Goal: Information Seeking & Learning: Check status

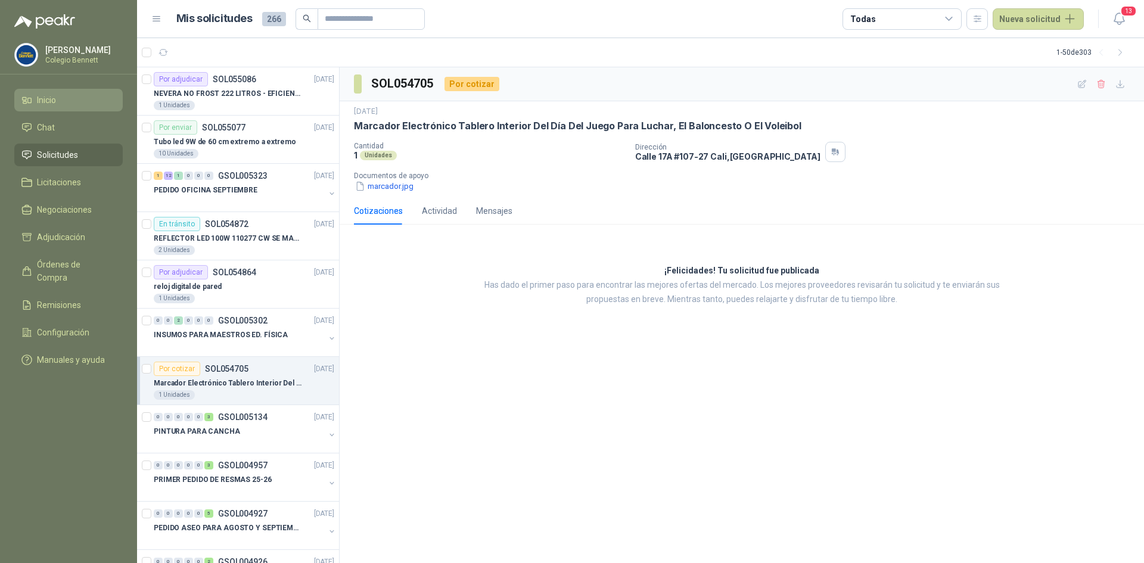
scroll to position [119, 0]
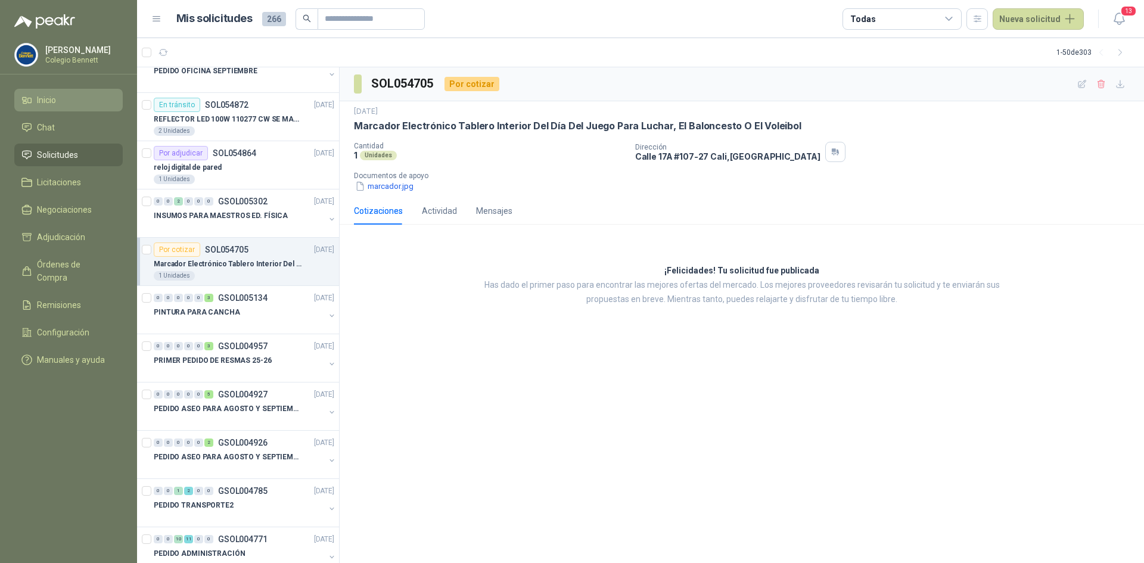
click at [50, 100] on span "Inicio" at bounding box center [46, 100] width 19 height 13
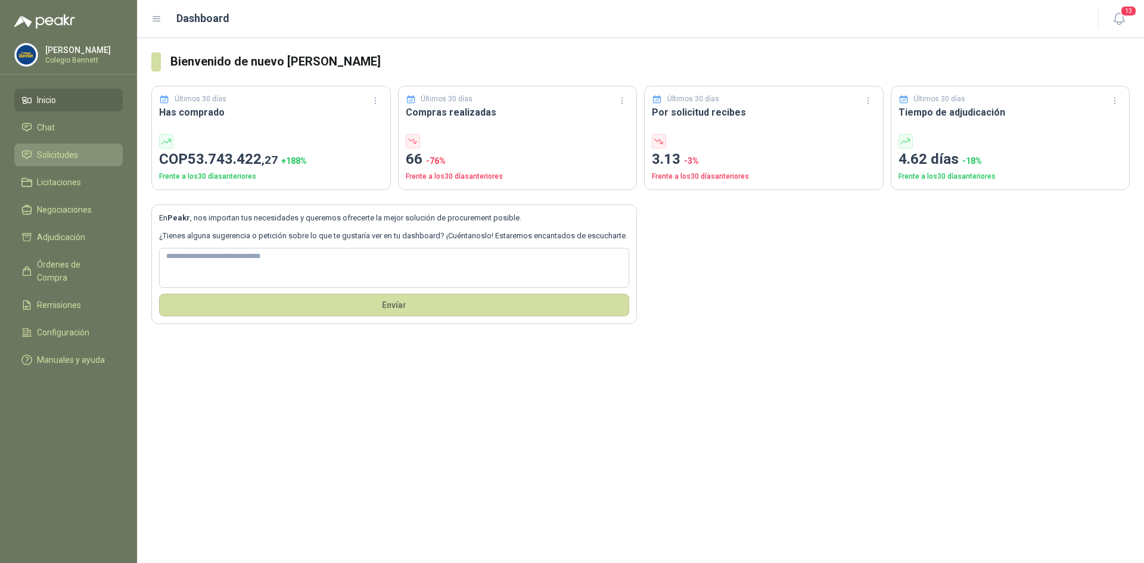
click at [42, 153] on span "Solicitudes" at bounding box center [57, 154] width 41 height 13
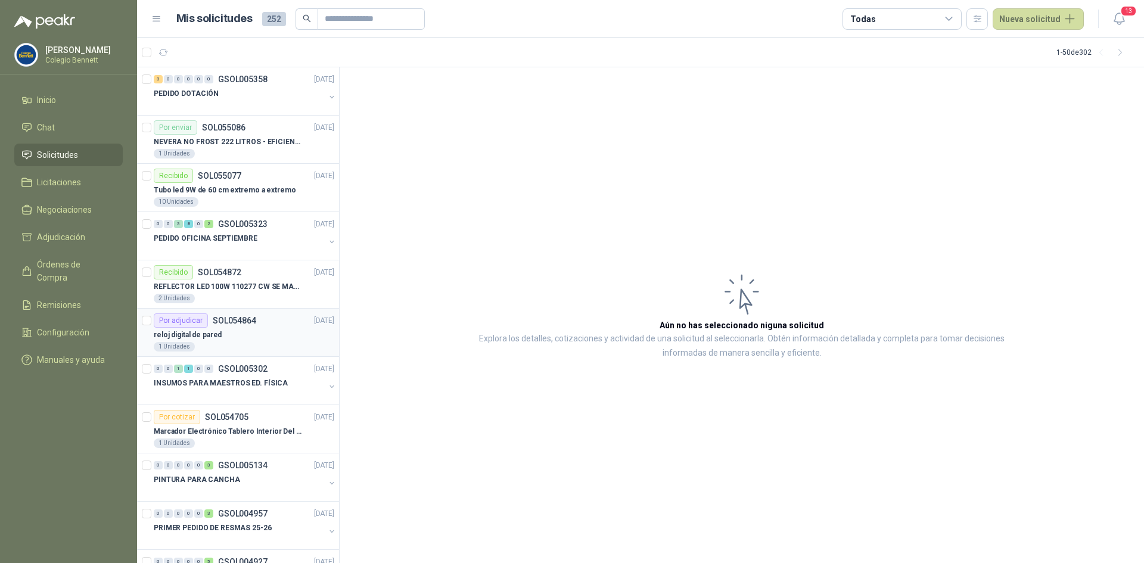
click at [269, 321] on div "Por adjudicar SOL054864 [DATE]" at bounding box center [244, 320] width 181 height 14
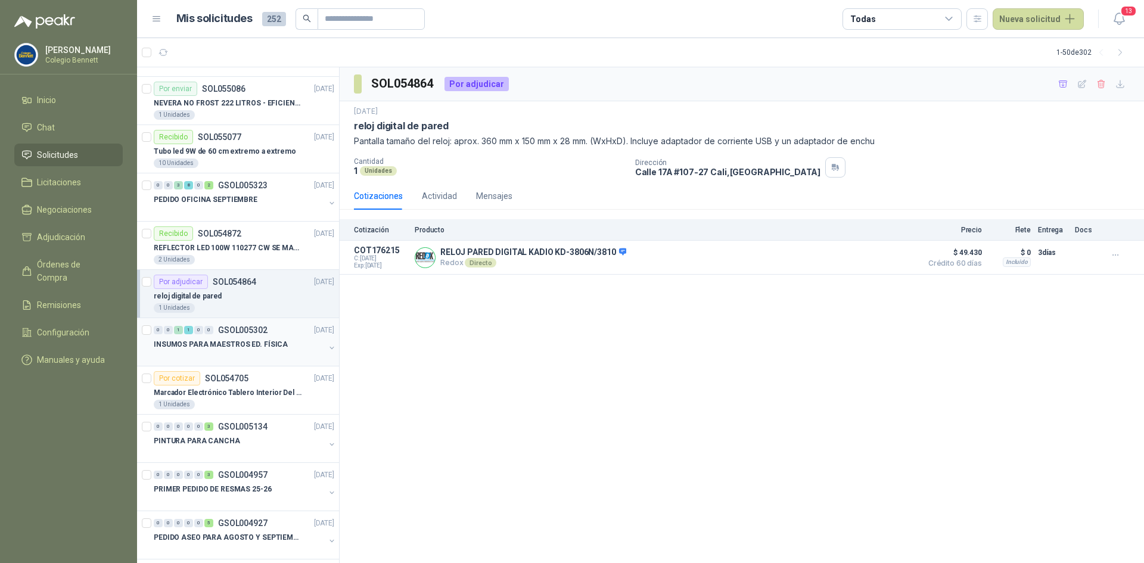
scroll to position [60, 0]
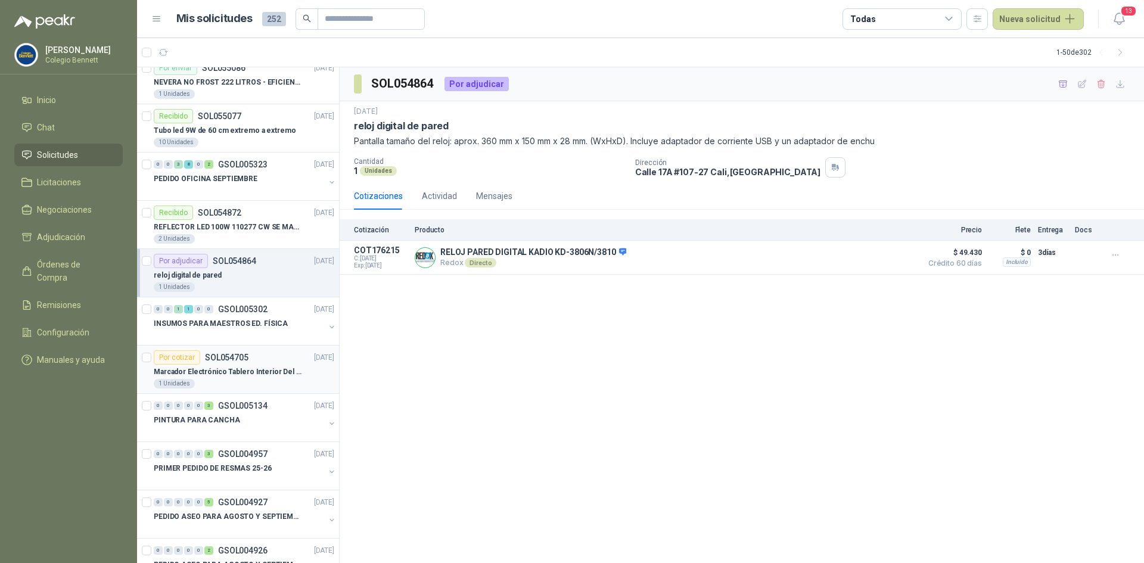
click at [268, 369] on p "Marcador Electrónico Tablero Interior Del Día Del Juego Para Luchar, El Balonce…" at bounding box center [228, 372] width 148 height 11
